Goal: Check status: Check status

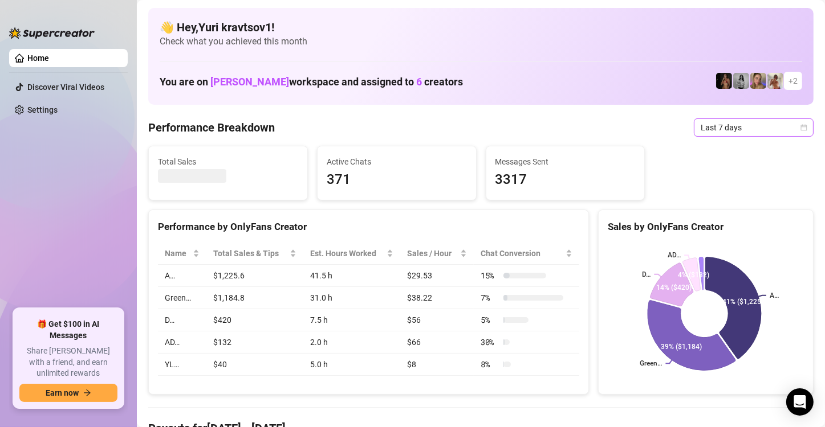
click at [800, 135] on div "Last 7 days" at bounding box center [754, 128] width 120 height 18
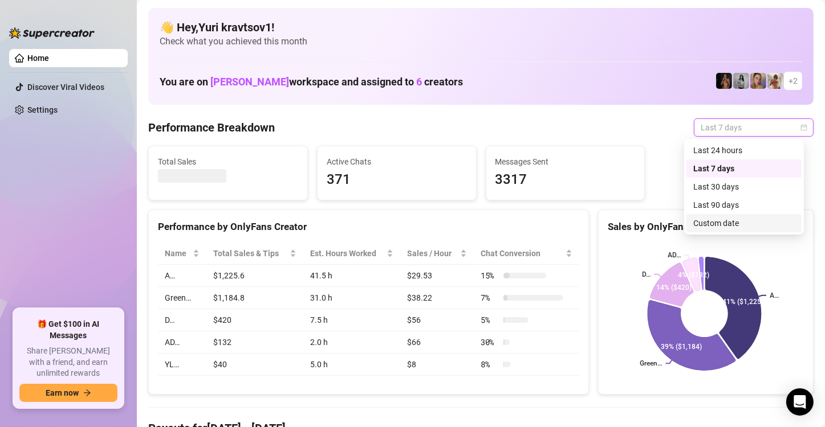
click at [726, 229] on div "Custom date" at bounding box center [743, 223] width 101 height 13
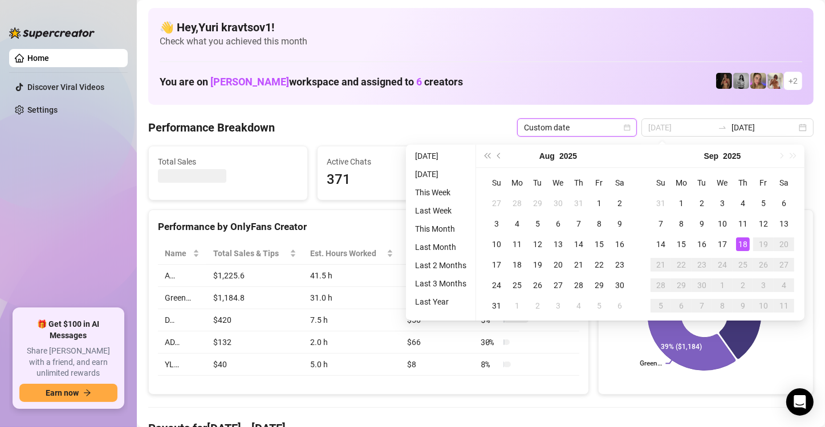
click at [742, 246] on div "18" at bounding box center [743, 245] width 14 height 14
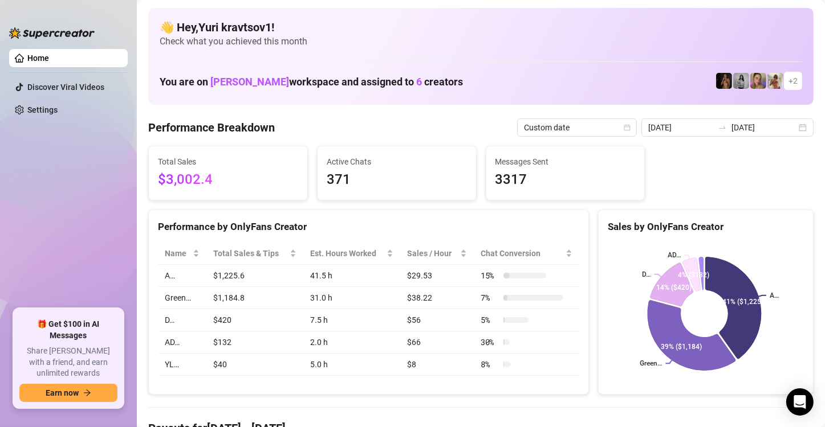
drag, startPoint x: 800, startPoint y: 125, endPoint x: 785, endPoint y: 154, distance: 32.1
click at [800, 125] on div "2025-09-11 2025-09-18" at bounding box center [727, 128] width 172 height 18
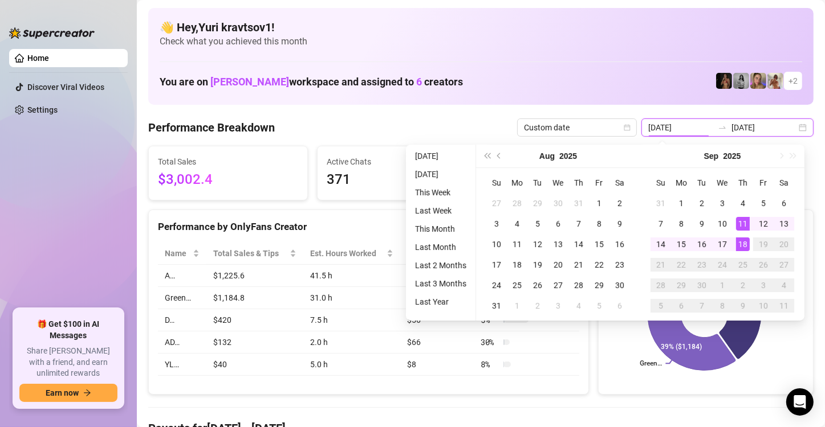
type input "[DATE]"
click at [747, 240] on div "18" at bounding box center [743, 245] width 14 height 14
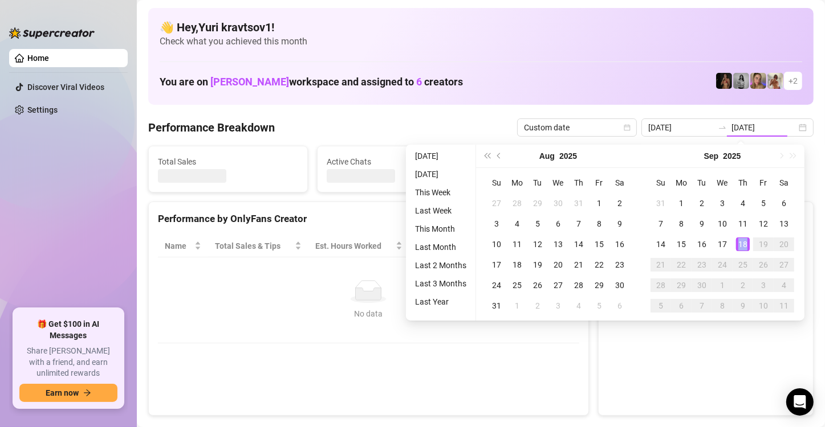
type input "[DATE]"
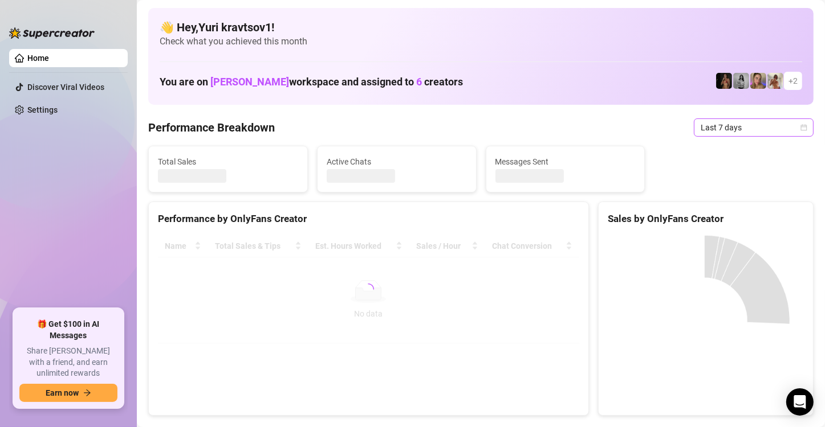
click at [800, 129] on icon "calendar" at bounding box center [803, 127] width 7 height 7
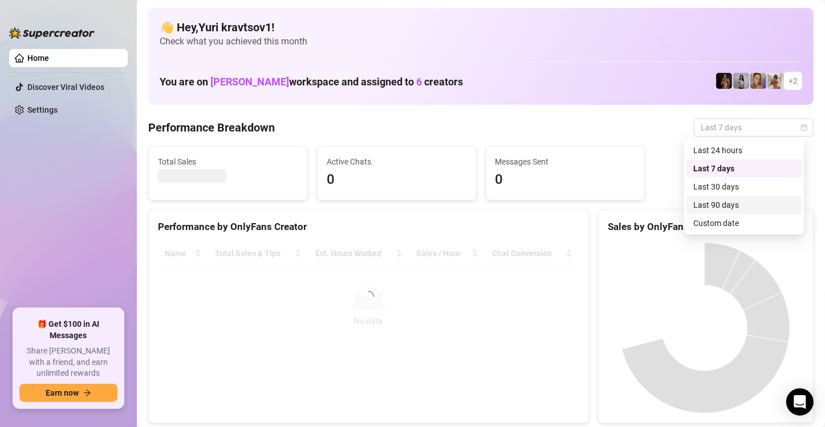
click at [749, 222] on div "Custom date" at bounding box center [743, 223] width 101 height 13
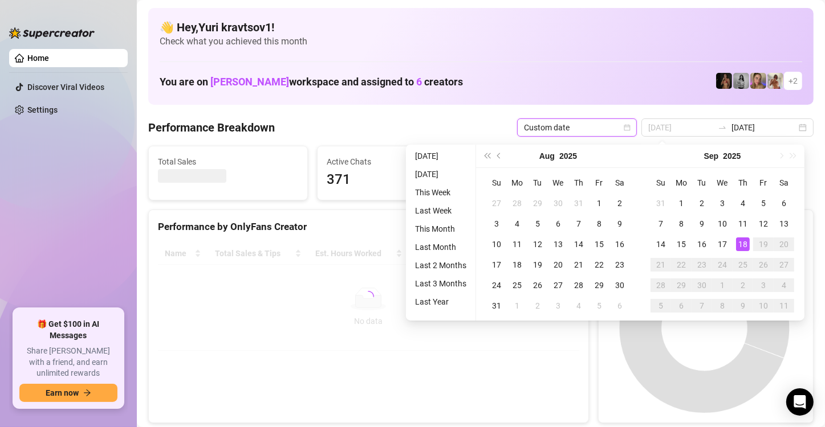
click at [740, 243] on div "18" at bounding box center [743, 245] width 14 height 14
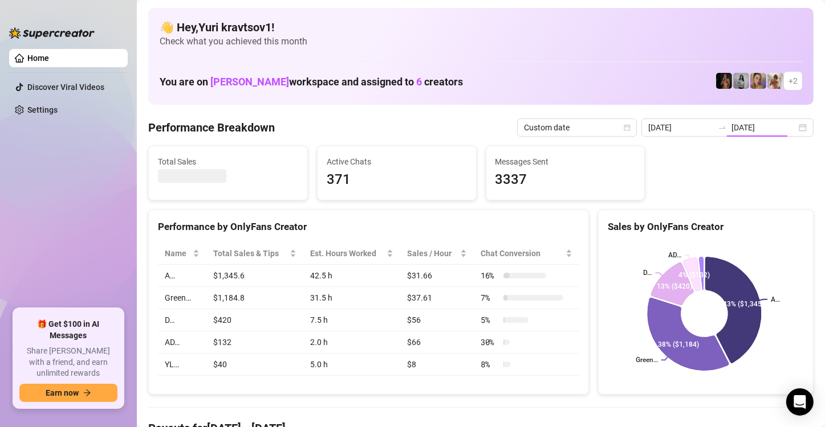
type input "[DATE]"
click at [786, 126] on input "[DATE]" at bounding box center [763, 127] width 65 height 13
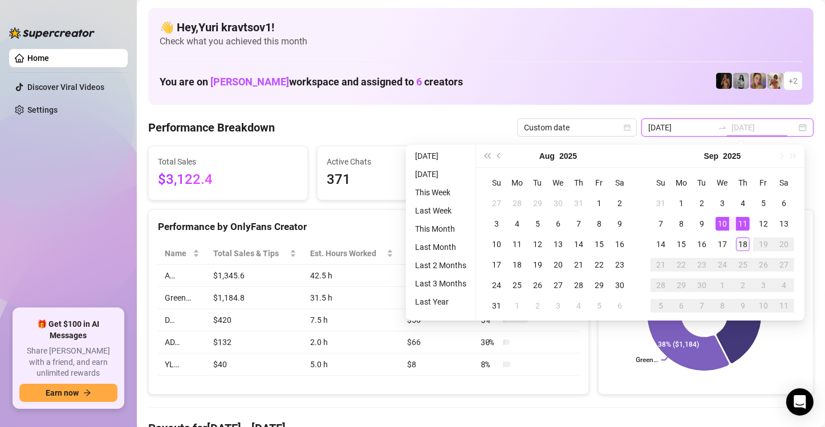
type input "[DATE]"
click at [741, 243] on div "18" at bounding box center [743, 245] width 14 height 14
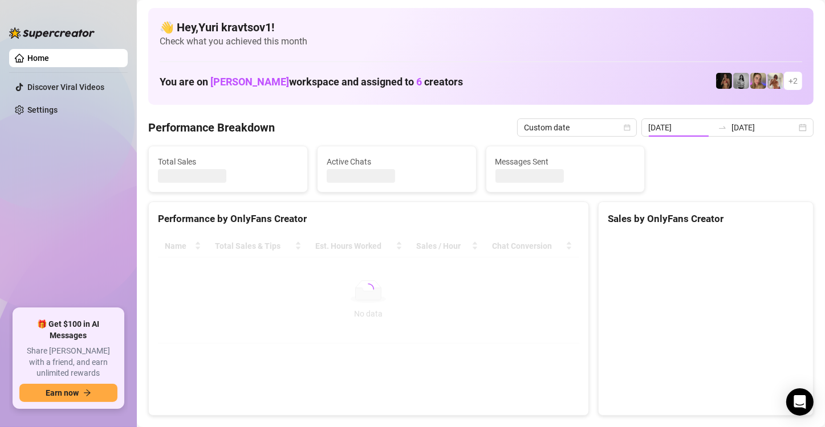
type input "[DATE]"
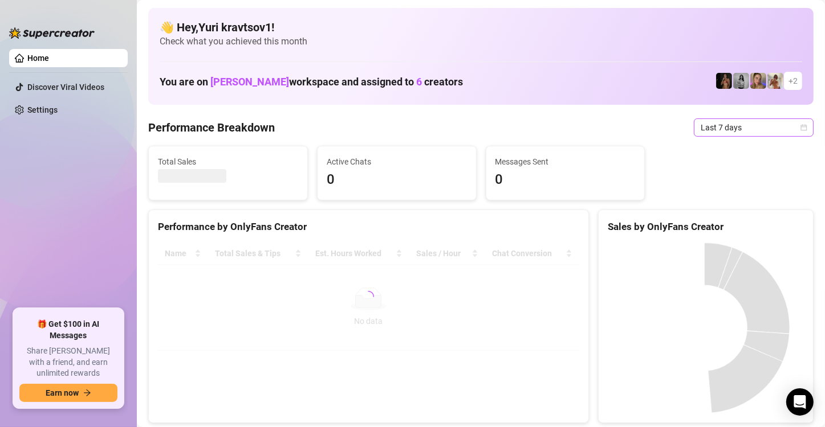
click at [800, 130] on icon "calendar" at bounding box center [803, 127] width 7 height 7
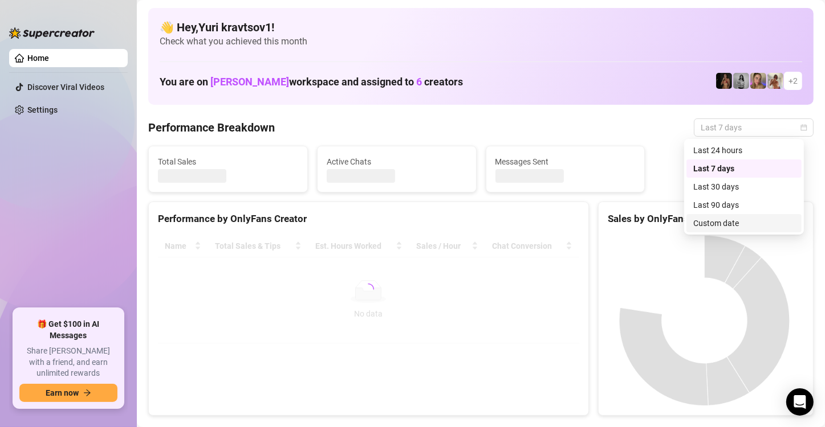
click at [743, 220] on div "Custom date" at bounding box center [743, 223] width 101 height 13
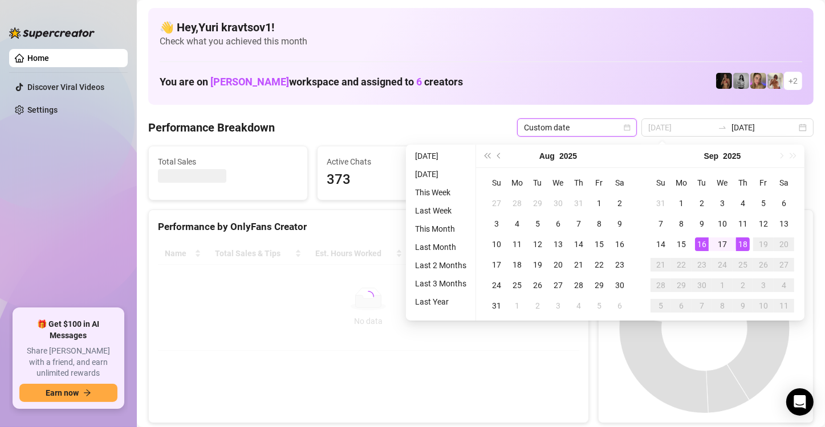
type input "[DATE]"
click at [740, 241] on div "18" at bounding box center [743, 245] width 14 height 14
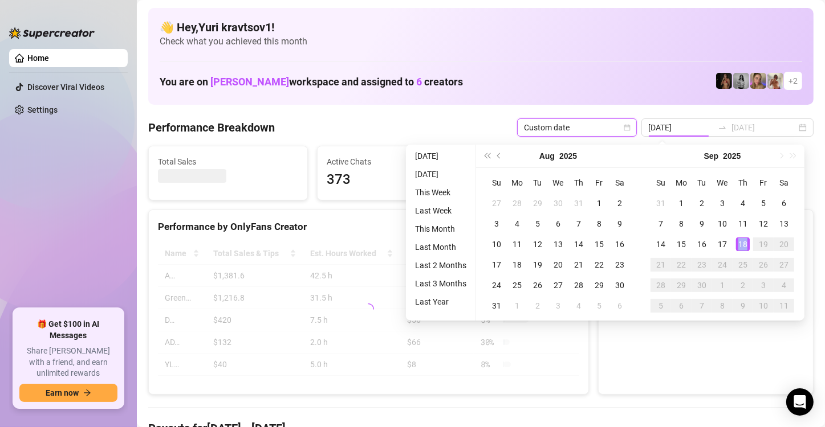
click at [740, 241] on div "18" at bounding box center [743, 245] width 14 height 14
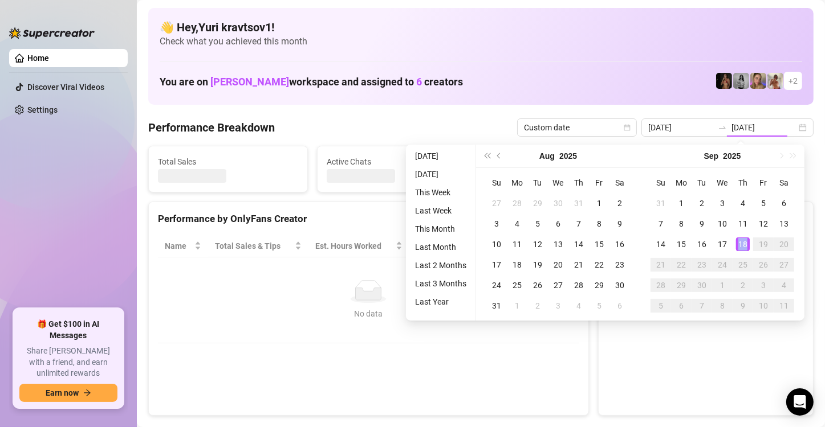
type input "[DATE]"
